Goal: Task Accomplishment & Management: Manage account settings

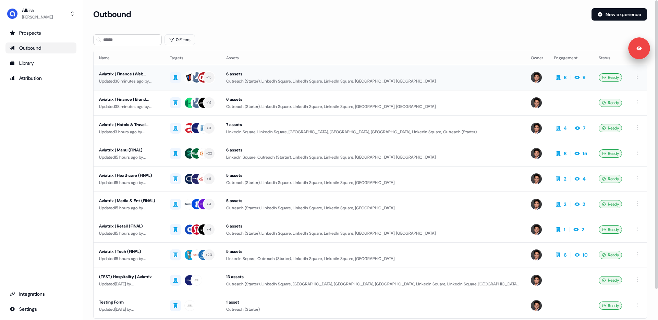
click at [131, 84] on div "Updated 38 minutes ago by [PERSON_NAME]" at bounding box center [129, 81] width 60 height 7
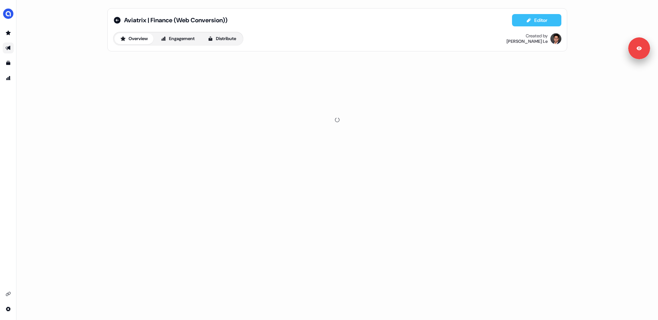
click at [528, 16] on button "Editor" at bounding box center [536, 20] width 49 height 12
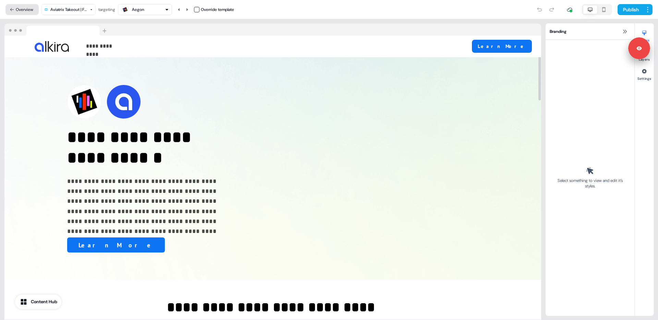
click at [27, 8] on button "Overview" at bounding box center [21, 9] width 33 height 11
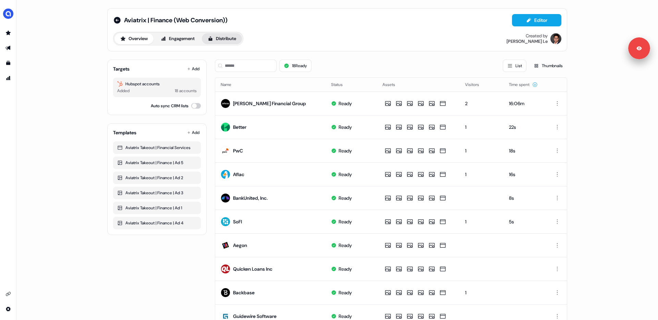
click at [211, 40] on icon at bounding box center [211, 38] width 4 height 4
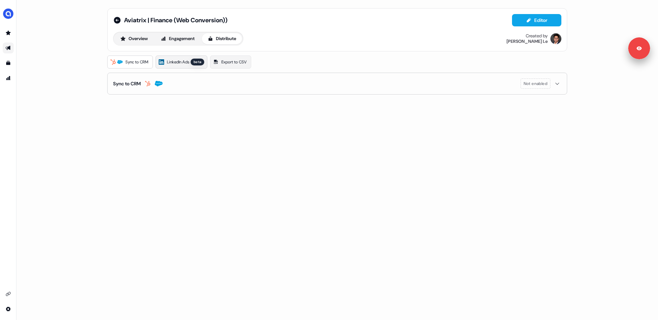
click at [173, 64] on span "LinkedIn Ads" at bounding box center [178, 62] width 22 height 7
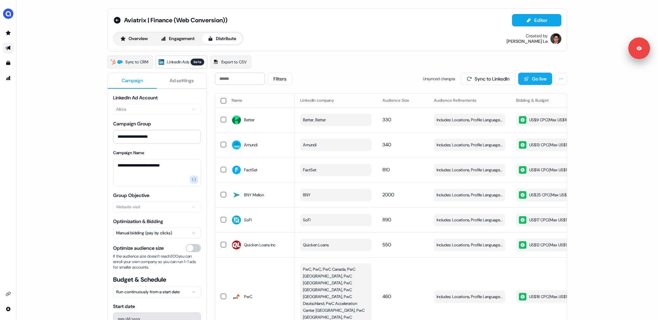
click at [8, 49] on icon "Go to outbound experience" at bounding box center [7, 48] width 5 height 4
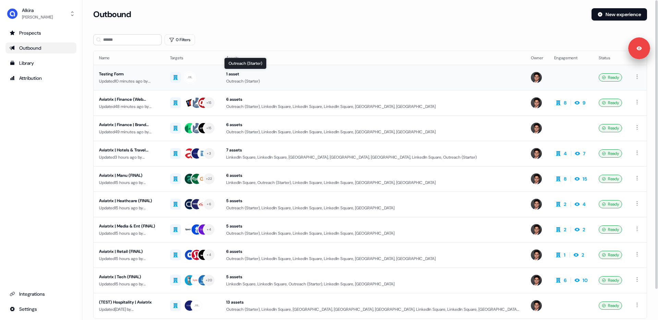
click at [338, 77] on div "1 asset" at bounding box center [373, 74] width 294 height 7
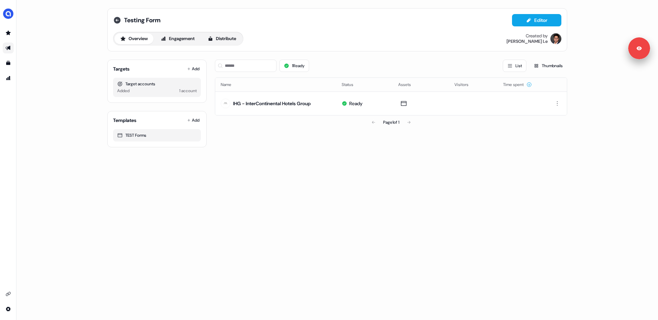
click at [116, 18] on icon at bounding box center [117, 20] width 7 height 7
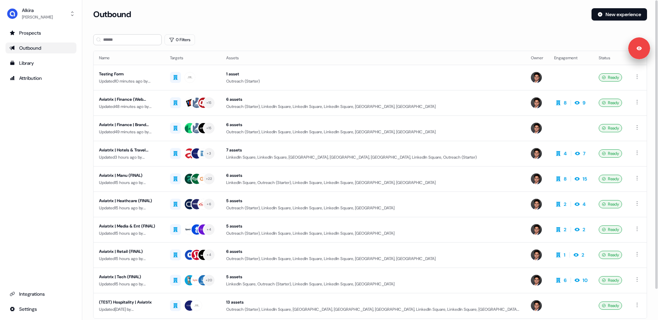
click at [309, 37] on div "0 Filters" at bounding box center [369, 39] width 553 height 11
click at [637, 229] on html "Signed in as [PERSON_NAME] Sign out For the best experience switch devices to a…" at bounding box center [329, 160] width 658 height 320
click at [627, 240] on span "Duplicate" at bounding box center [626, 241] width 17 height 5
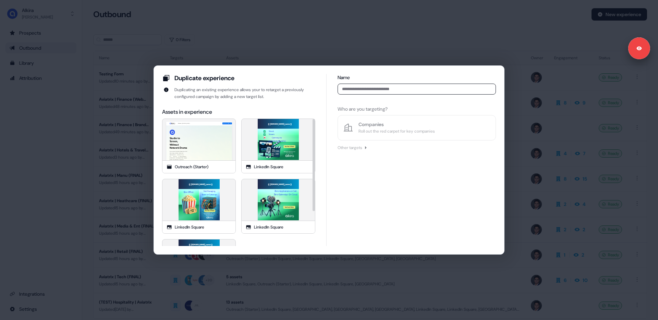
click at [208, 136] on div "Welcome, {{ [DOMAIN_NAME] }} Learn More Studio to Screen, Without Network Drama…" at bounding box center [199, 141] width 329 height 205
click at [275, 142] on div "{{ [DOMAIN_NAME]_name }} Shoot Stream Gateways to Manage See How It Works" at bounding box center [278, 139] width 164 height 164
click at [193, 199] on div "{{ [DOMAIN_NAME]_name }} Box Office Not Managing Boxes or Gateways See How It W…" at bounding box center [199, 199] width 164 height 164
click at [380, 89] on input at bounding box center [416, 89] width 158 height 11
click at [291, 271] on div "Duplicate experience Duplicating an existing experience allows your to retarget…" at bounding box center [329, 160] width 658 height 320
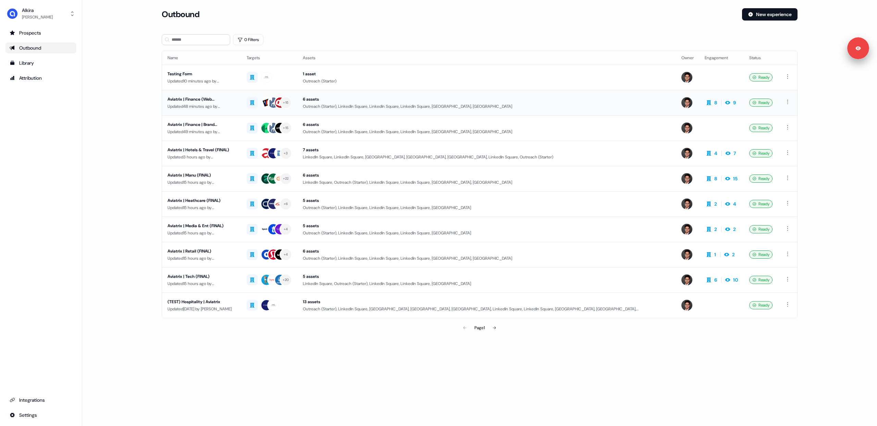
drag, startPoint x: 159, startPoint y: 96, endPoint x: 217, endPoint y: 100, distance: 58.7
click at [217, 100] on section "Loading... Outbound New experience 0 Filters Name Targets Assets Owner Engageme…" at bounding box center [480, 181] width 658 height 346
click at [169, 98] on div "Aviatrix | Finance (Web Conversion))" at bounding box center [201, 99] width 68 height 7
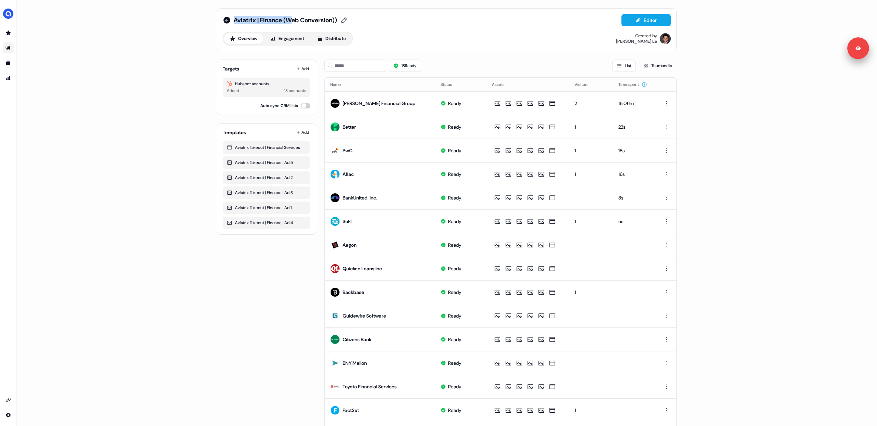
drag, startPoint x: 352, startPoint y: 15, endPoint x: 295, endPoint y: 22, distance: 57.3
click at [295, 22] on div "Aviatrix | Finance (Web Conversion)) Editor" at bounding box center [447, 20] width 448 height 12
click at [223, 19] on icon at bounding box center [226, 20] width 7 height 7
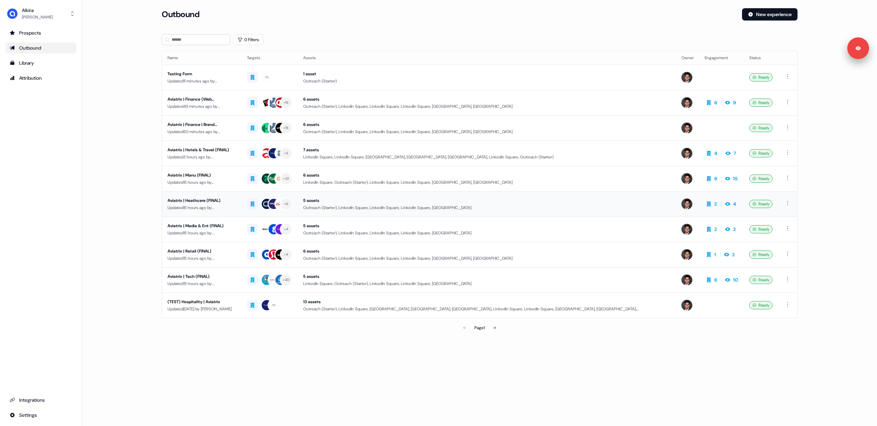
click at [186, 204] on div "Aviatrix | Heathcare (FINAL)" at bounding box center [201, 200] width 68 height 7
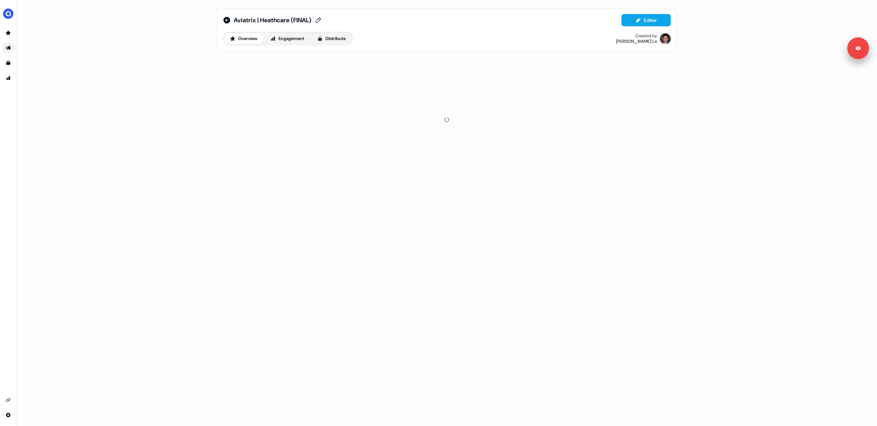
click at [317, 22] on div "Aviatrix | Heathcare (FINAL)" at bounding box center [278, 20] width 89 height 8
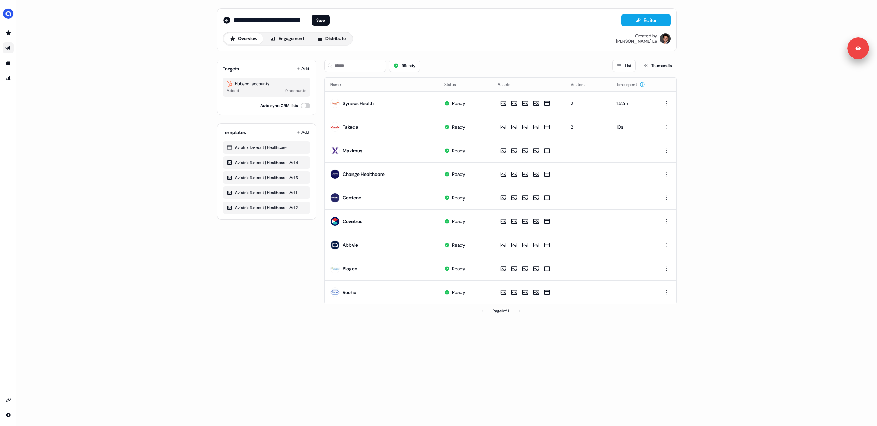
click at [284, 22] on input "**********" at bounding box center [271, 20] width 75 height 7
click at [227, 23] on icon at bounding box center [226, 20] width 7 height 7
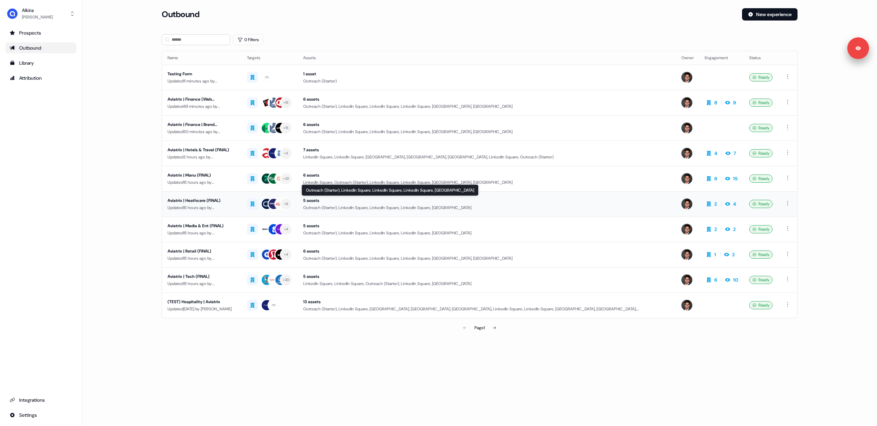
click at [632, 205] on div "Outreach (Starter), LinkedIn Square, LinkedIn Square, LinkedIn Square, [GEOGRAP…" at bounding box center [486, 207] width 367 height 7
